Goal: Navigation & Orientation: Find specific page/section

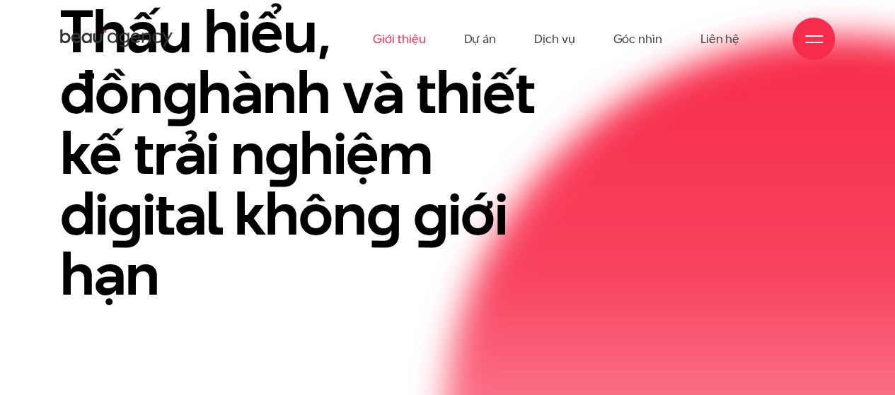
click at [412, 33] on link "Giới thiệu" at bounding box center [399, 39] width 52 height 78
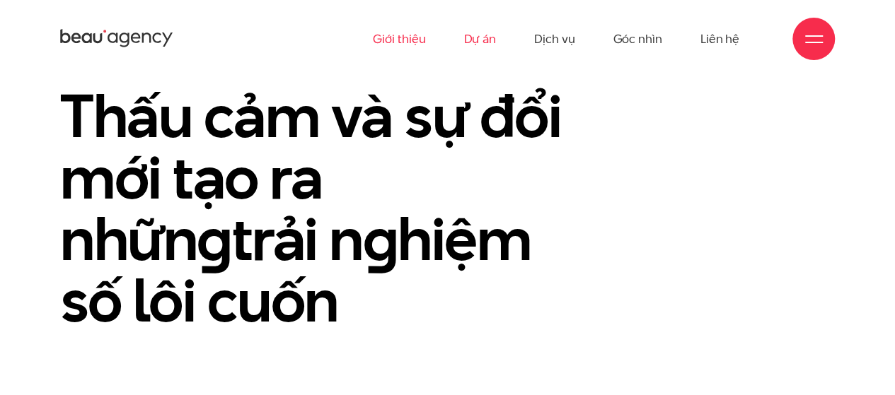
click at [477, 42] on link "Dự án" at bounding box center [479, 39] width 33 height 78
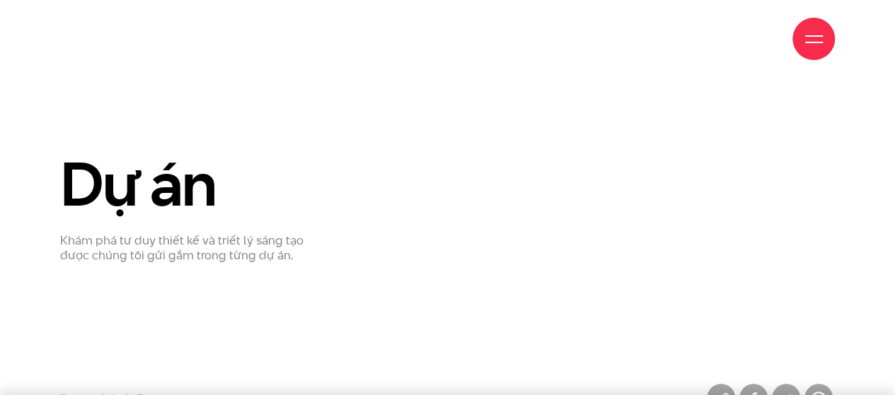
scroll to position [283, 0]
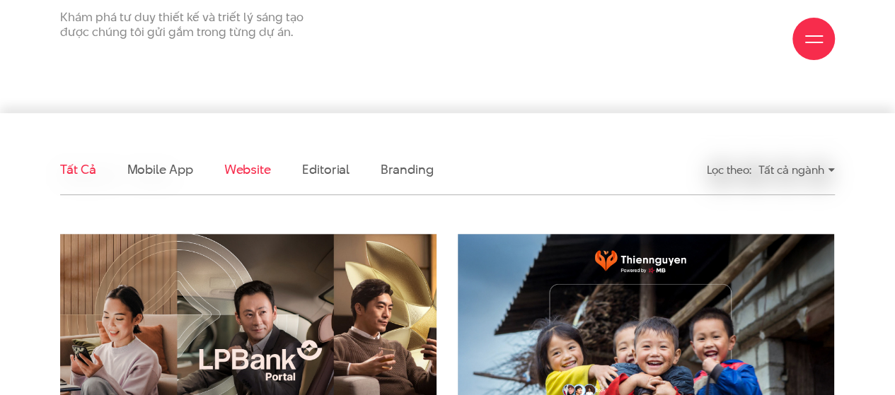
click at [255, 175] on link "Website" at bounding box center [247, 170] width 47 height 18
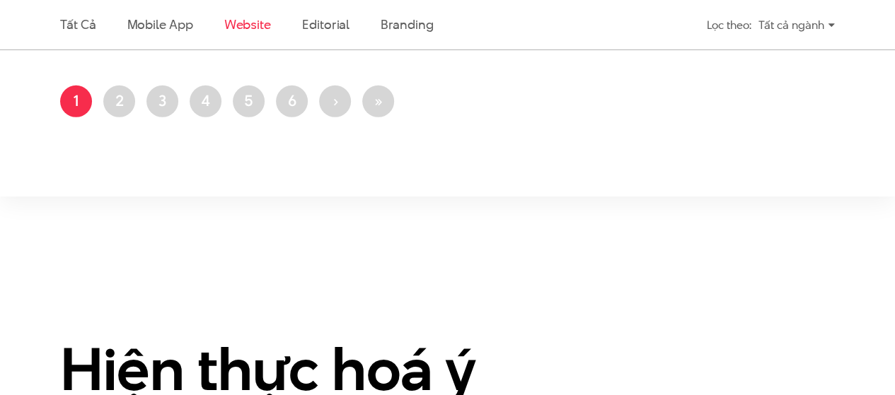
scroll to position [2196, 0]
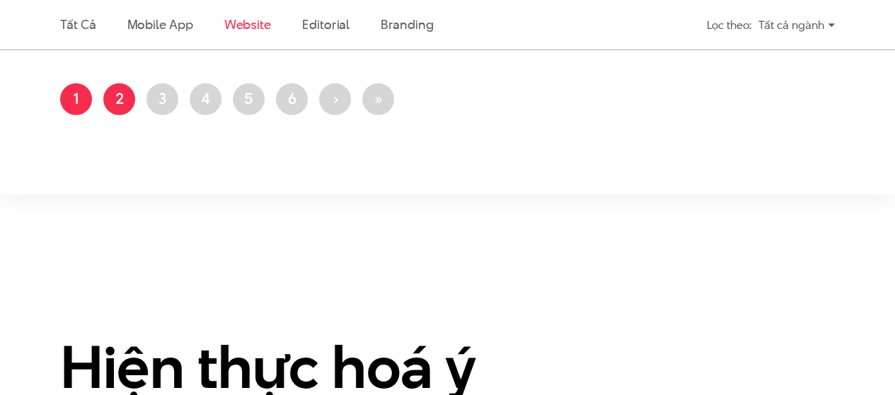
click at [110, 100] on link "Trang 2" at bounding box center [119, 99] width 32 height 32
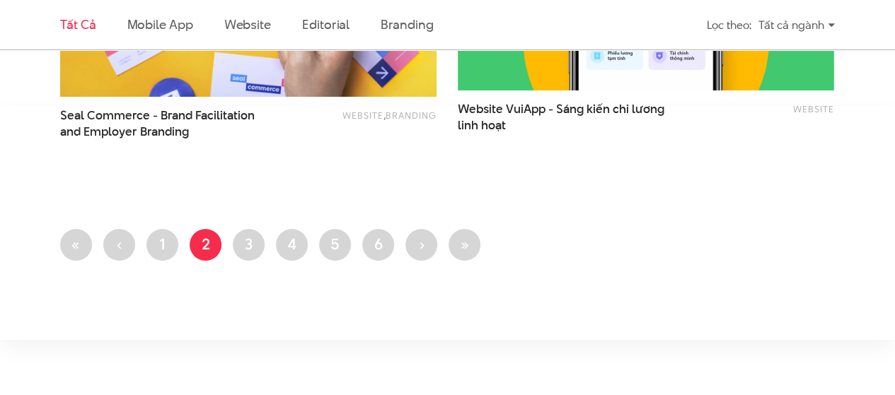
scroll to position [2405, 0]
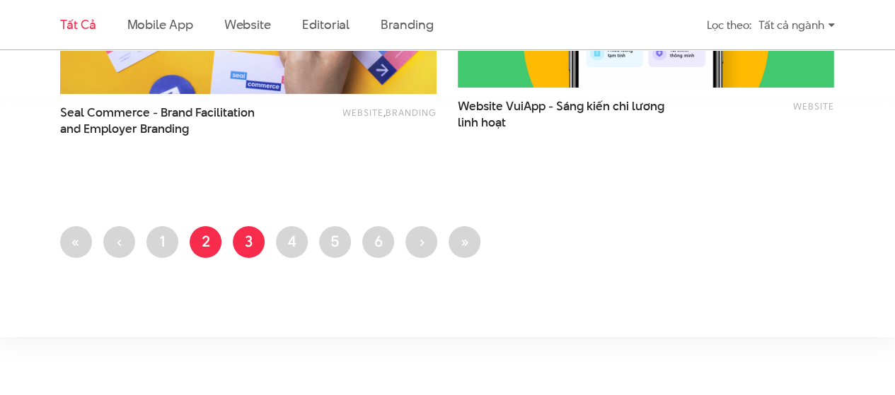
click at [248, 245] on link "Trang 3" at bounding box center [249, 242] width 32 height 32
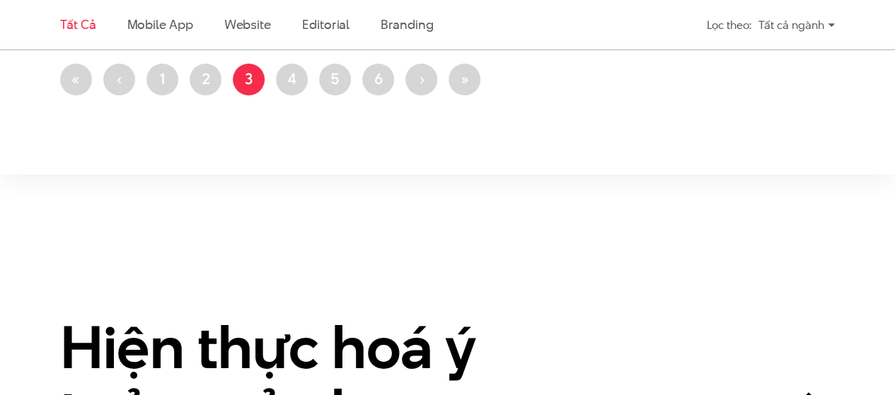
scroll to position [2406, 0]
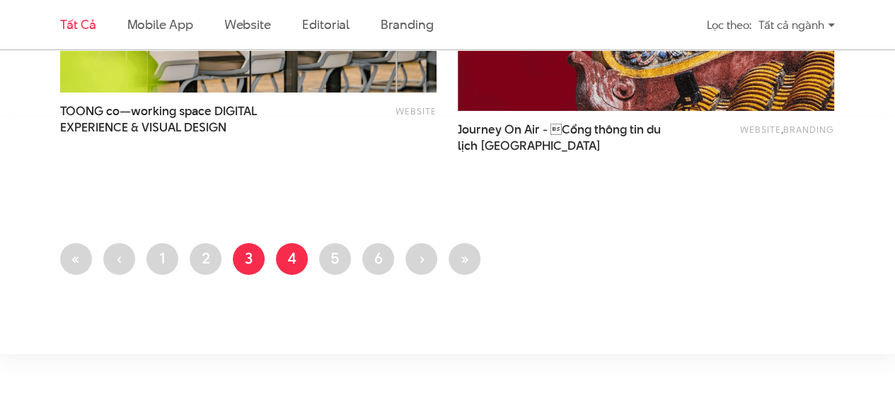
click at [302, 254] on link "Trang 4" at bounding box center [292, 259] width 32 height 32
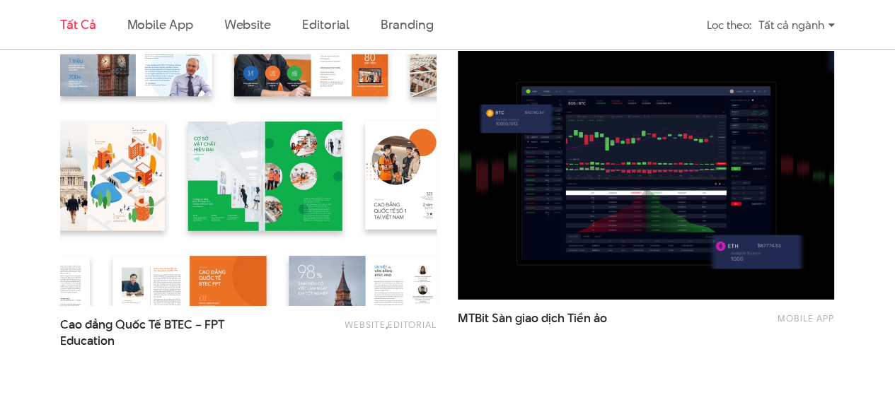
scroll to position [2476, 0]
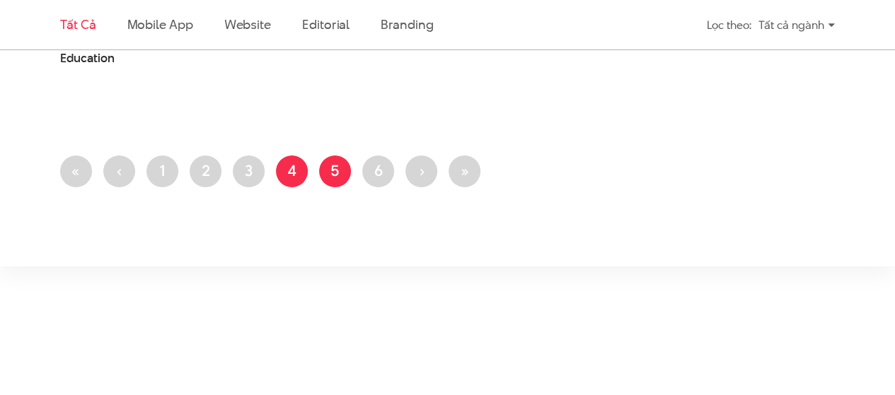
click at [330, 166] on link "Trang 5" at bounding box center [335, 172] width 32 height 32
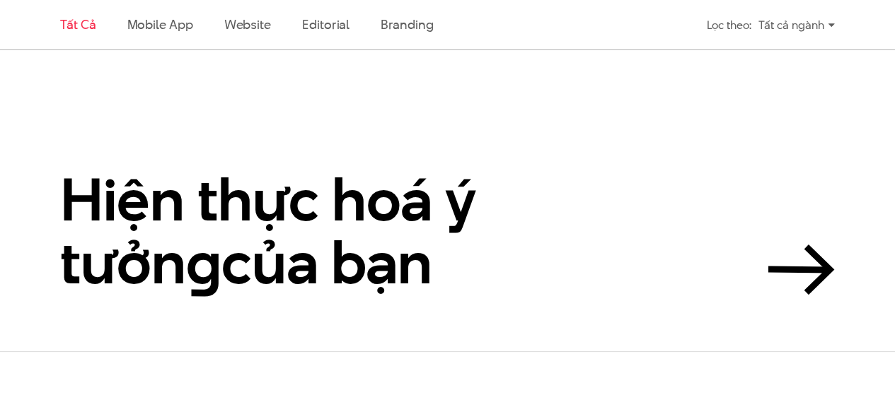
scroll to position [2593, 0]
